Goal: Browse casually

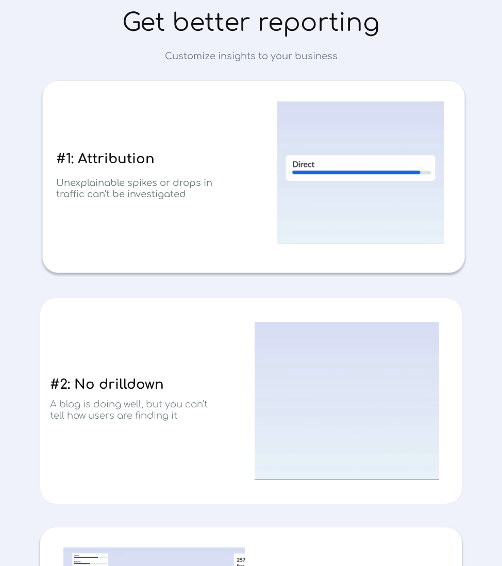
scroll to position [341, 0]
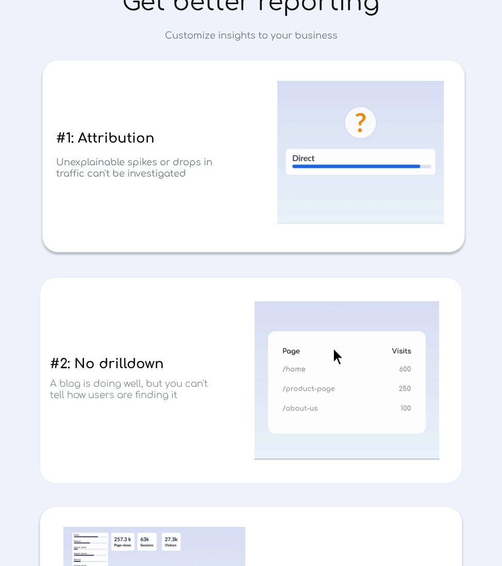
click at [208, 291] on div at bounding box center [250, 381] width 421 height 206
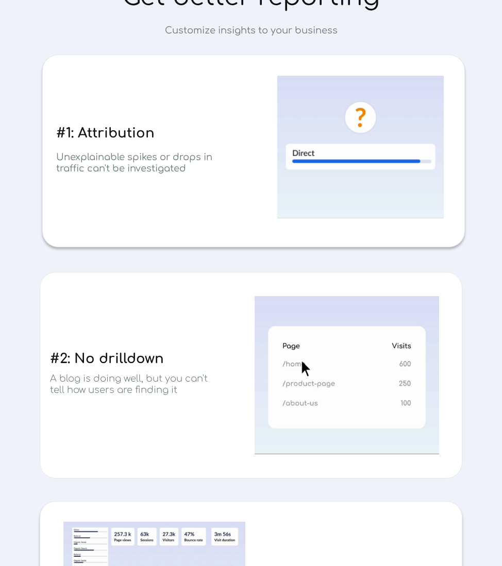
scroll to position [346, 0]
